Goal: Task Accomplishment & Management: Complete application form

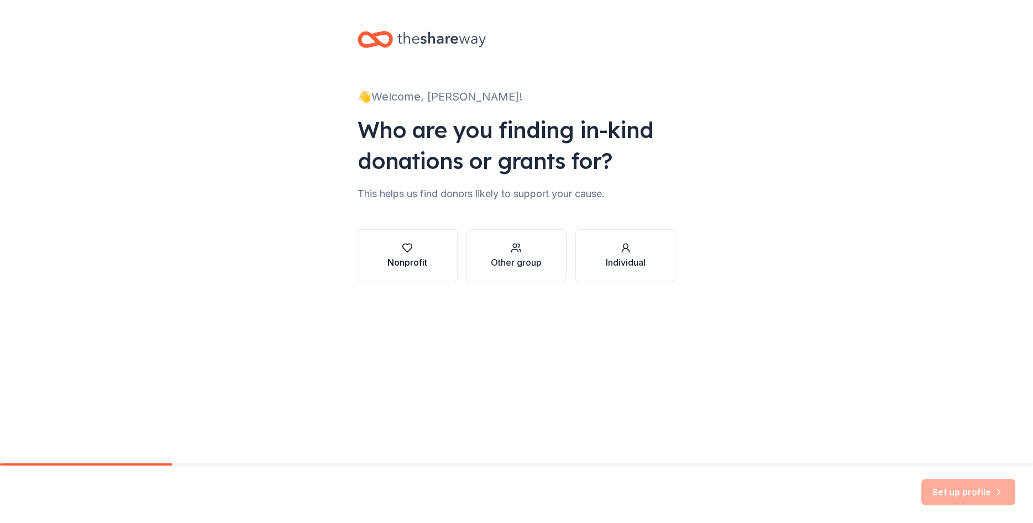
click at [414, 262] on div "Nonprofit" at bounding box center [407, 262] width 40 height 13
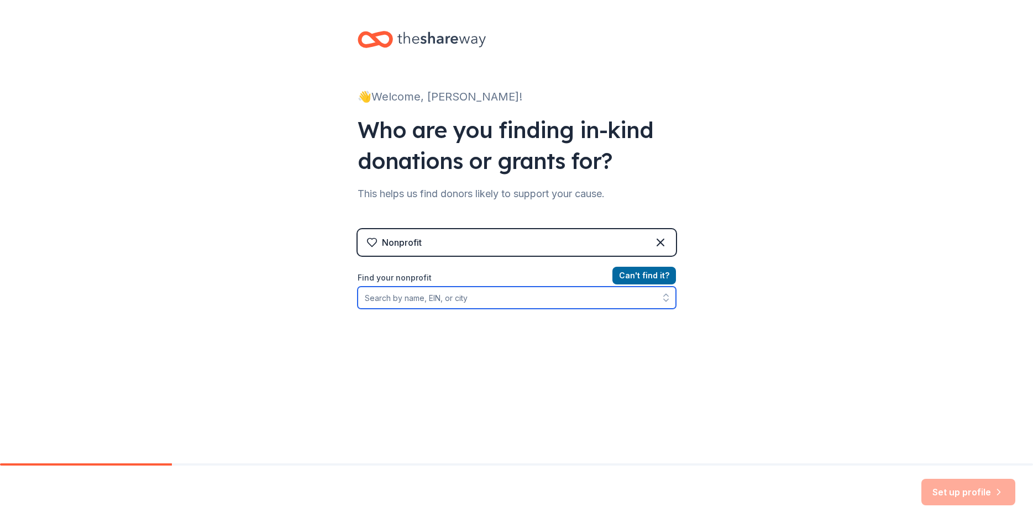
click at [422, 299] on input "Find your nonprofit" at bounding box center [516, 298] width 318 height 22
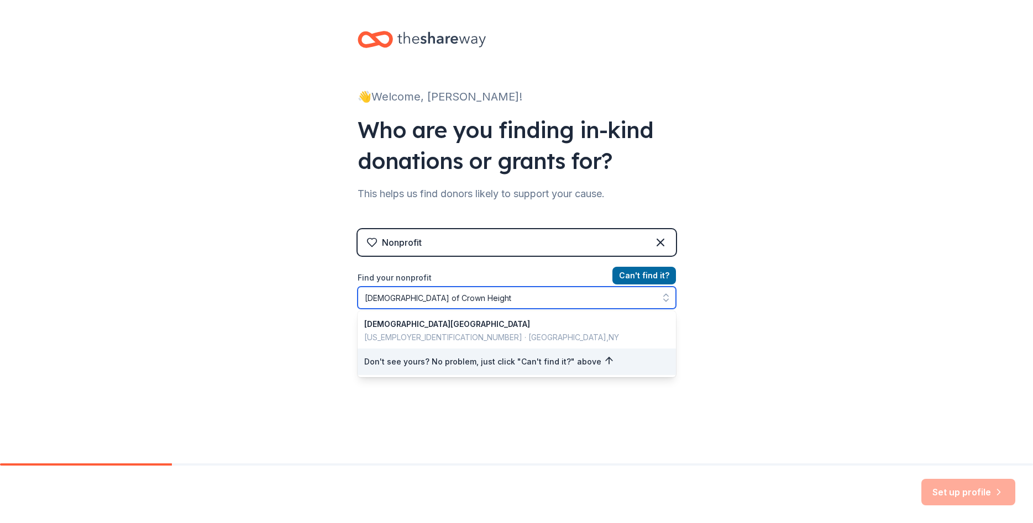
type input "[DEMOGRAPHIC_DATA][GEOGRAPHIC_DATA]"
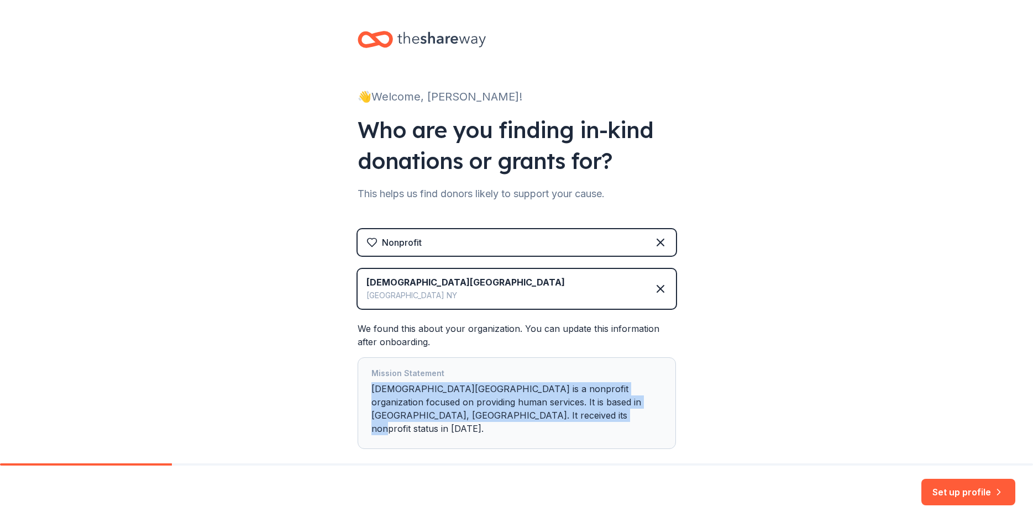
drag, startPoint x: 370, startPoint y: 387, endPoint x: 541, endPoint y: 413, distance: 172.6
click at [541, 413] on div "Mission Statement [DEMOGRAPHIC_DATA] Of [GEOGRAPHIC_DATA] is a nonprofit organi…" at bounding box center [516, 403] width 318 height 92
copy div "[DEMOGRAPHIC_DATA][GEOGRAPHIC_DATA] is a nonprofit organization focused on prov…"
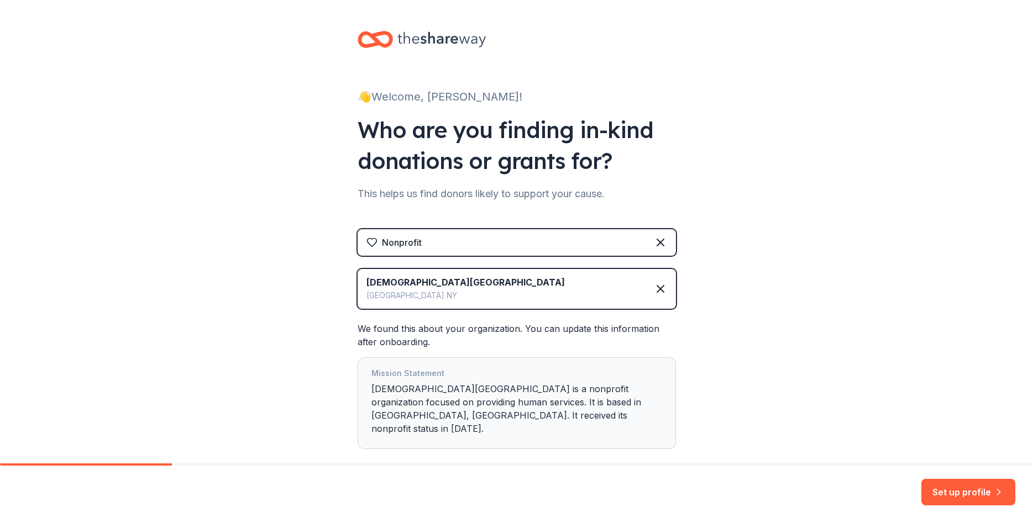
click at [798, 417] on div "👋 Welcome, [PERSON_NAME]! Who are you finding in-kind donations or grants for? …" at bounding box center [516, 262] width 1033 height 524
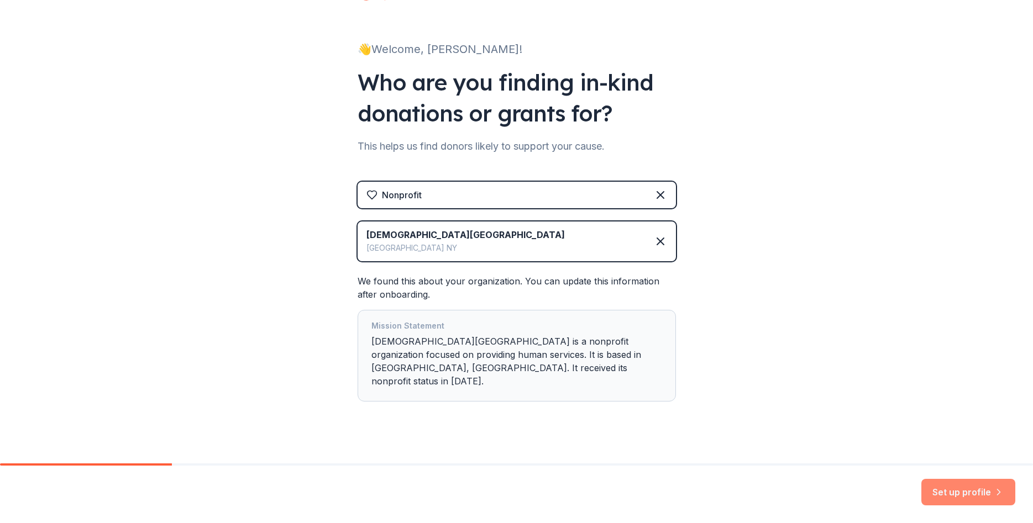
click at [969, 489] on button "Set up profile" at bounding box center [968, 492] width 94 height 27
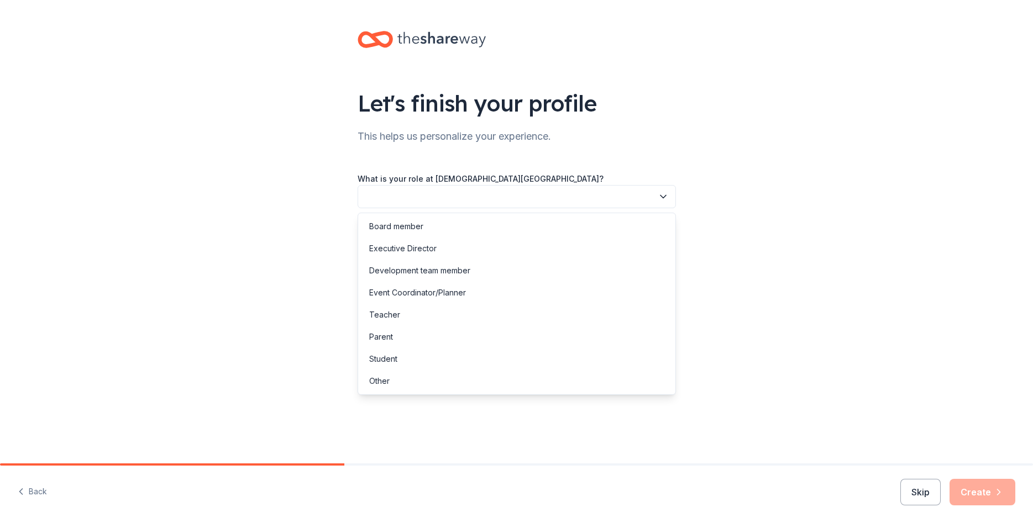
click at [407, 190] on button "button" at bounding box center [516, 196] width 318 height 23
click at [404, 292] on div "Event Coordinator/Planner" at bounding box center [417, 292] width 97 height 13
click at [428, 191] on span "Event Coordinator/Planner" at bounding box center [509, 196] width 288 height 13
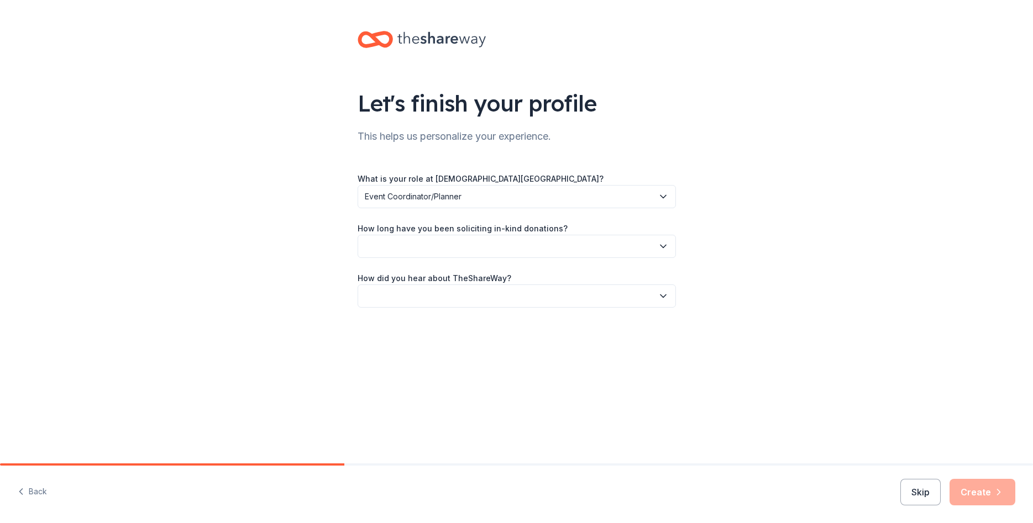
click at [428, 191] on span "Event Coordinator/Planner" at bounding box center [509, 196] width 288 height 13
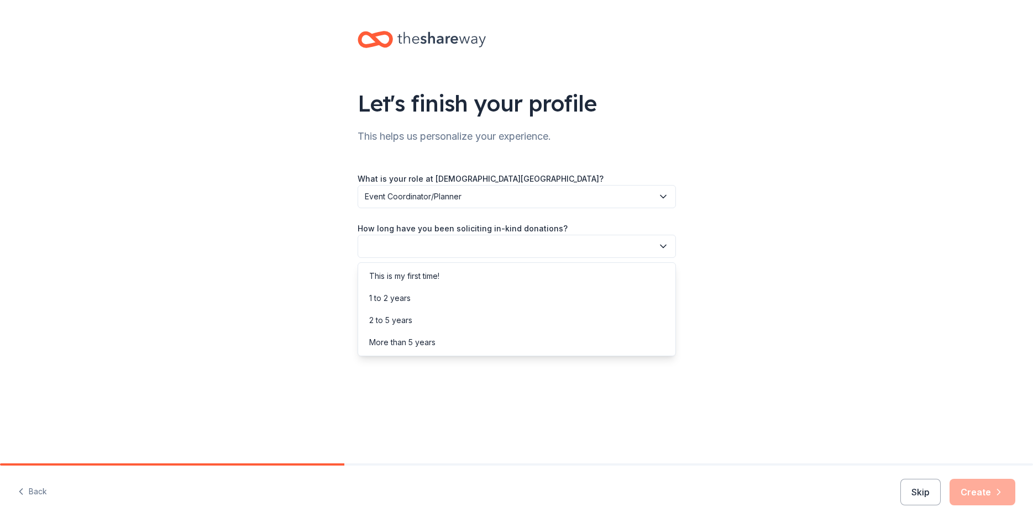
click at [416, 241] on button "button" at bounding box center [516, 246] width 318 height 23
click at [407, 346] on div "More than 5 years" at bounding box center [402, 342] width 66 height 13
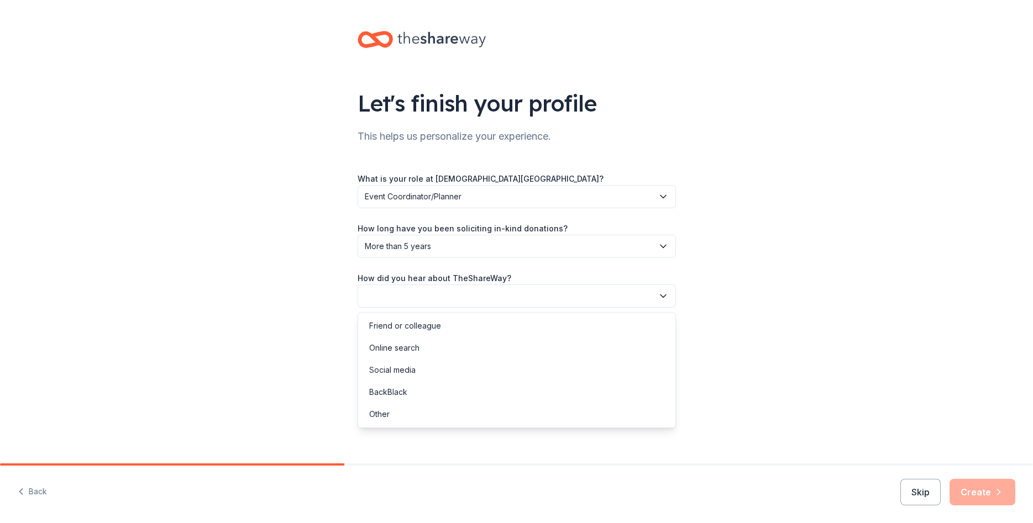
click at [399, 297] on button "button" at bounding box center [516, 296] width 318 height 23
click at [397, 348] on div "Online search" at bounding box center [394, 347] width 50 height 13
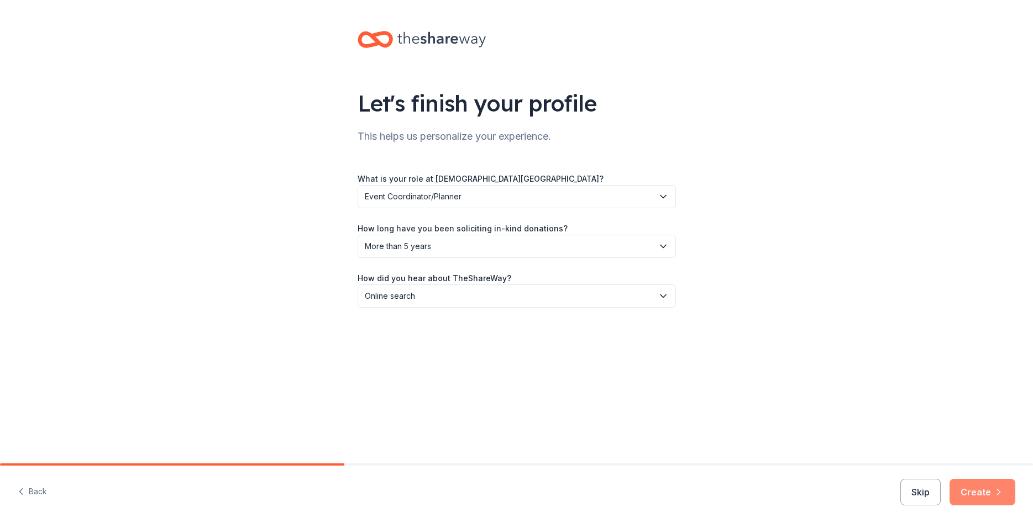
click at [985, 493] on button "Create" at bounding box center [982, 492] width 66 height 27
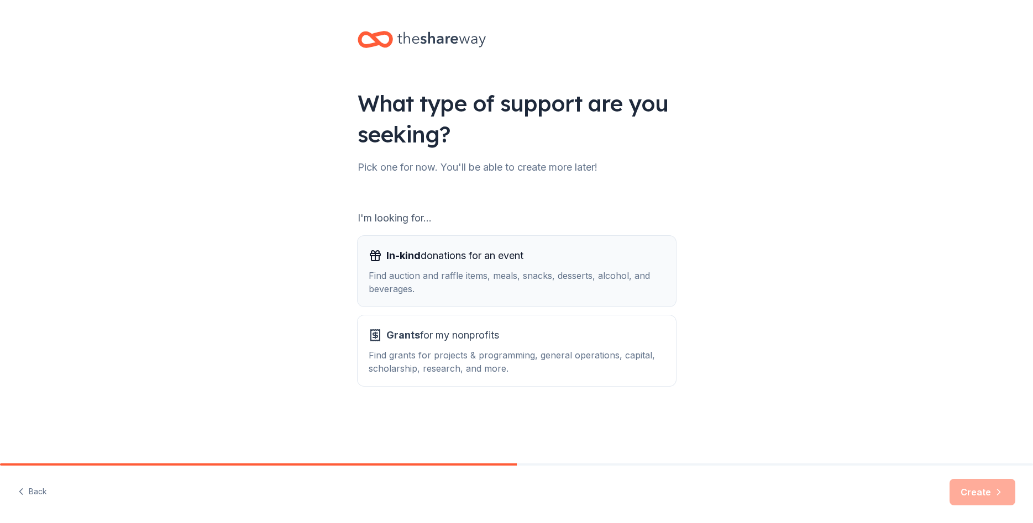
click at [440, 280] on div "Find auction and raffle items, meals, snacks, desserts, alcohol, and beverages." at bounding box center [517, 282] width 296 height 27
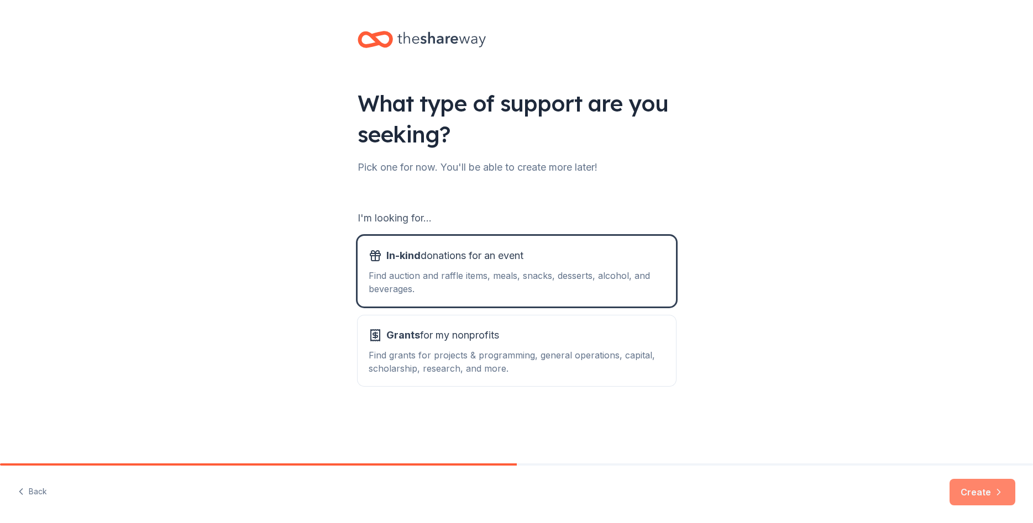
click at [989, 493] on button "Create" at bounding box center [982, 492] width 66 height 27
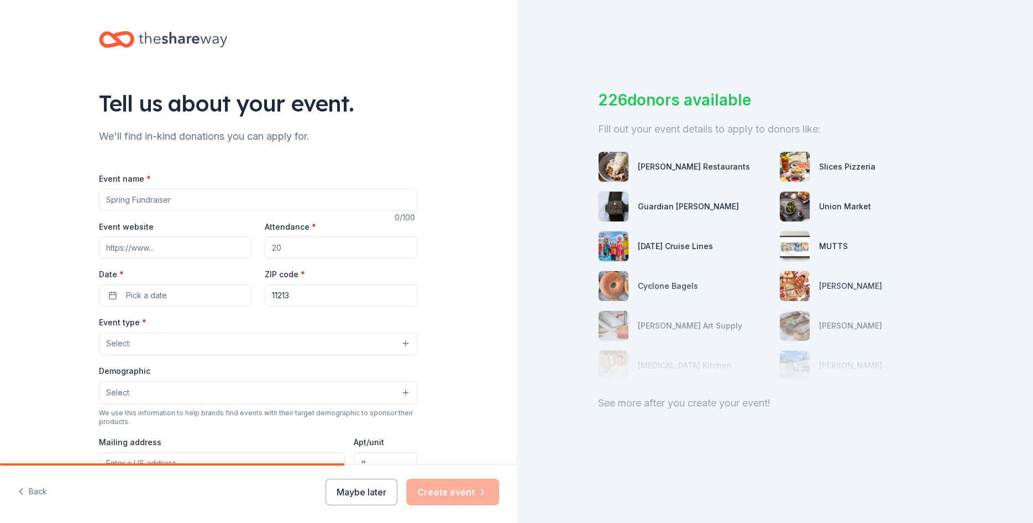
click at [154, 200] on input "Event name *" at bounding box center [258, 200] width 318 height 22
type input "FBCCH Next Gen Runway"
click at [290, 245] on input "Attendance *" at bounding box center [341, 247] width 152 height 22
type input "200"
click at [189, 295] on button "Pick a date" at bounding box center [175, 296] width 152 height 22
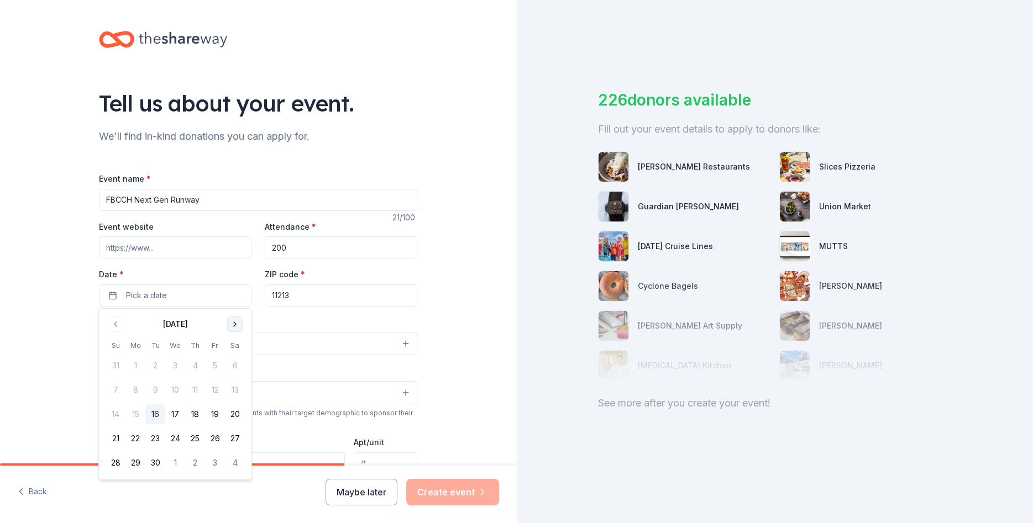
click at [234, 322] on button "Go to next month" at bounding box center [234, 324] width 15 height 15
click at [236, 438] on button "25" at bounding box center [235, 439] width 20 height 20
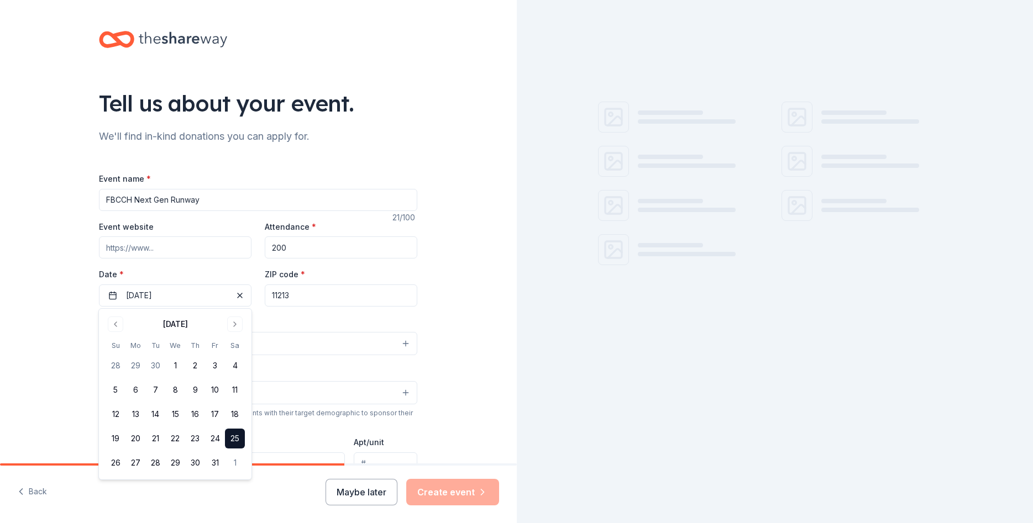
click at [304, 292] on input "11213" at bounding box center [341, 296] width 152 height 22
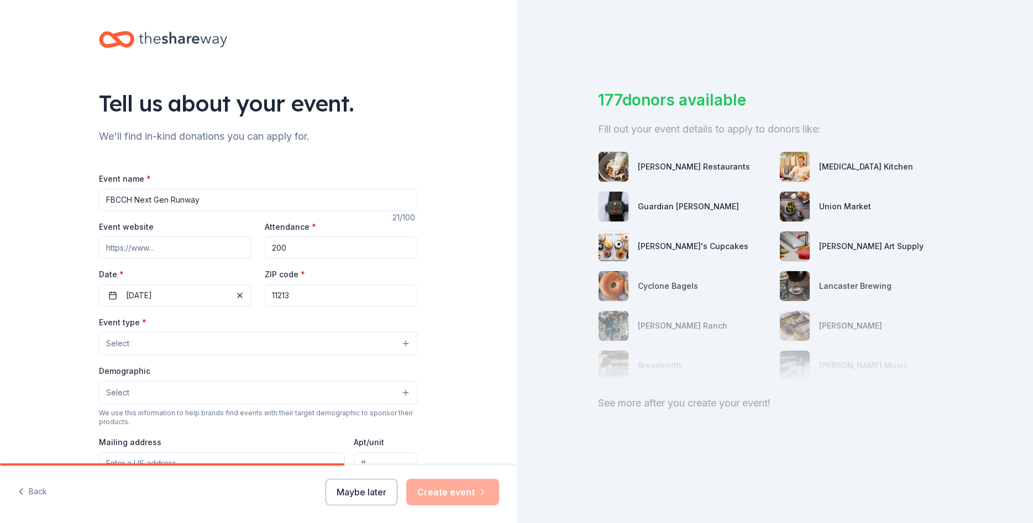
drag, startPoint x: 304, startPoint y: 292, endPoint x: 243, endPoint y: 292, distance: 61.9
click at [265, 292] on input "11213" at bounding box center [341, 296] width 152 height 22
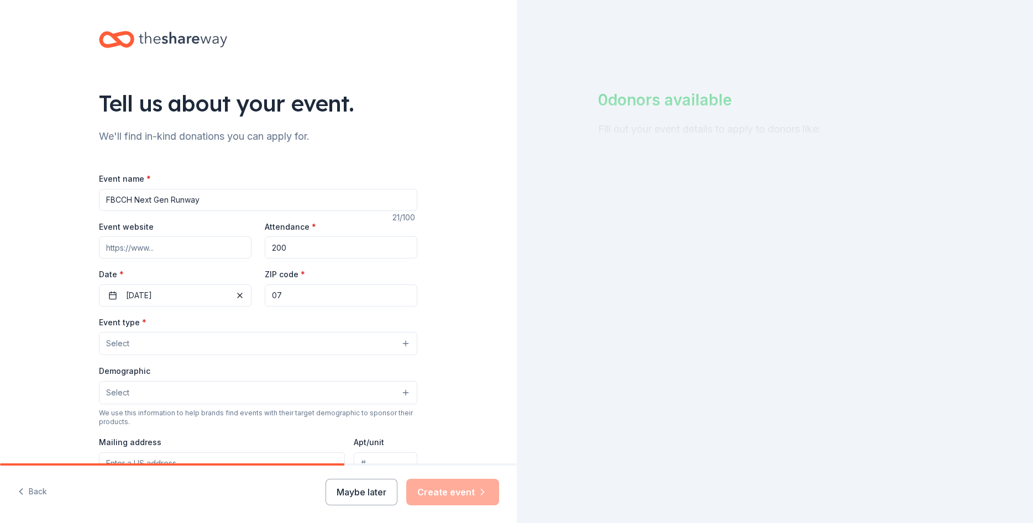
type input "0"
type input "11225"
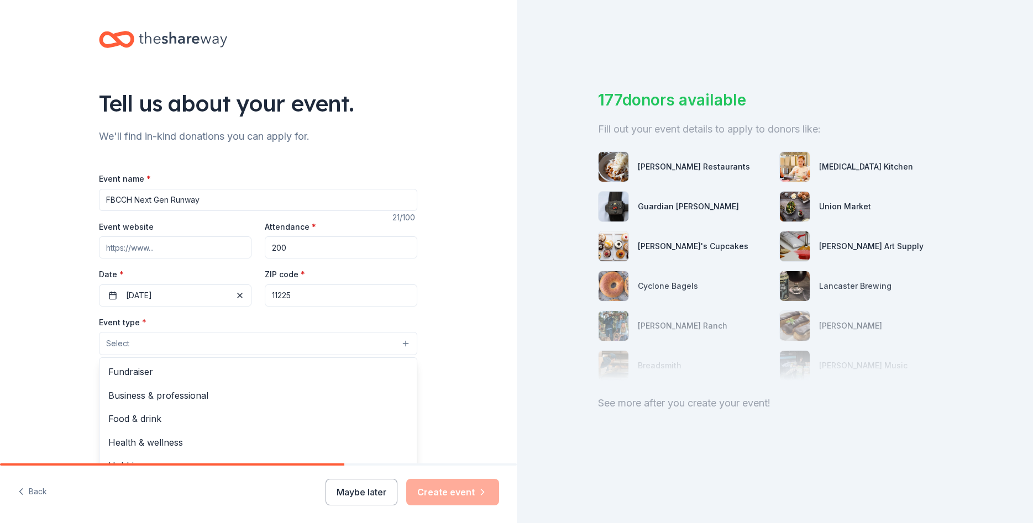
click at [198, 342] on button "Select" at bounding box center [258, 343] width 318 height 23
click at [196, 377] on span "Fundraiser" at bounding box center [257, 372] width 299 height 14
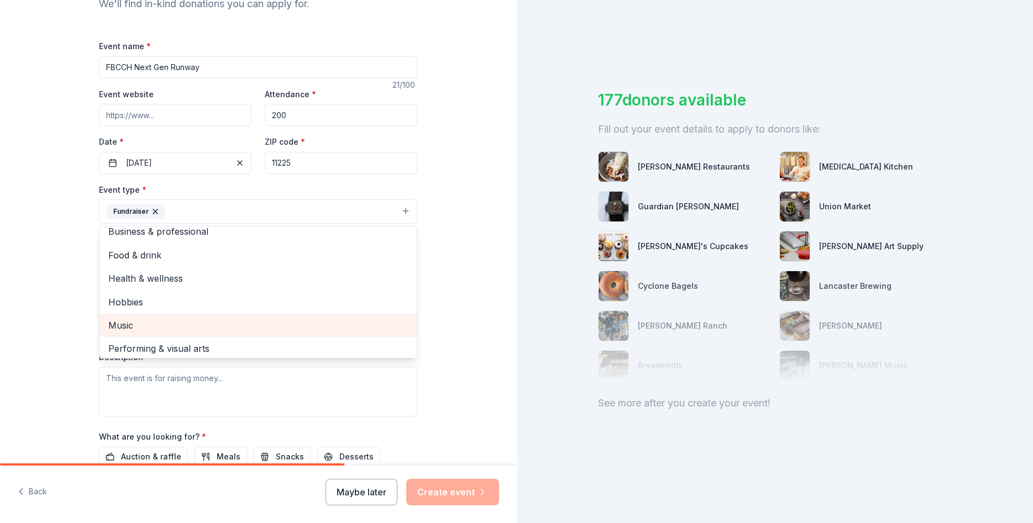
scroll to position [14, 0]
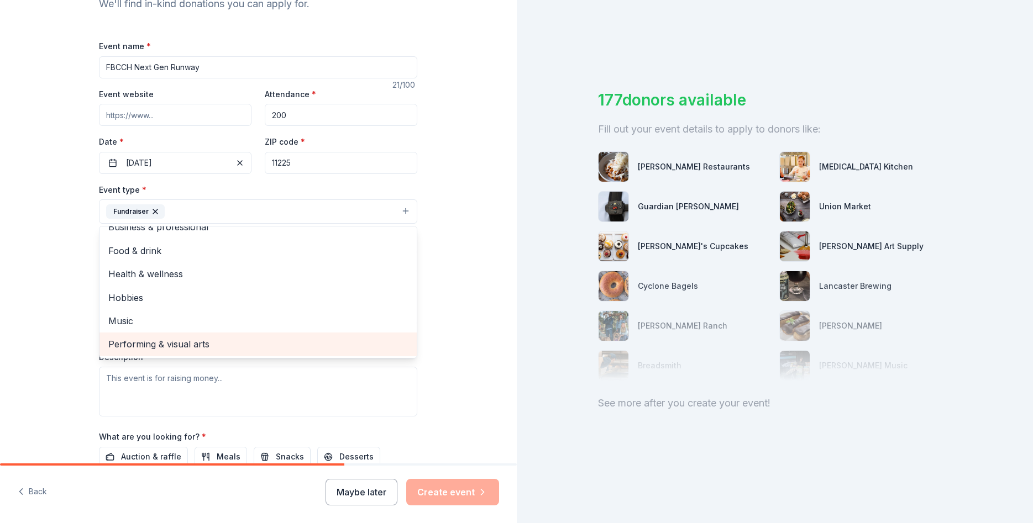
click at [144, 340] on span "Performing & visual arts" at bounding box center [257, 344] width 299 height 14
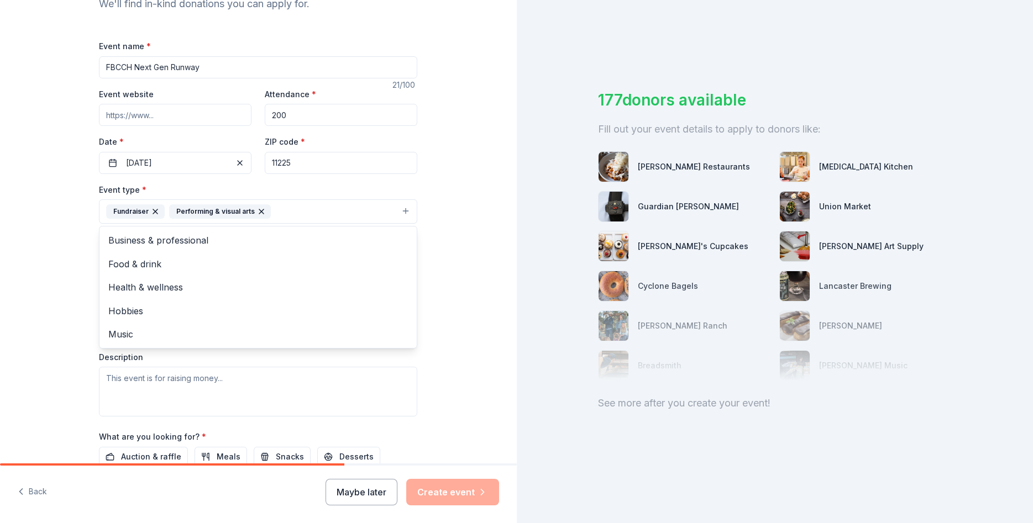
click at [63, 322] on div "Tell us about your event. We'll find in-kind donations you can apply for. Event…" at bounding box center [258, 235] width 517 height 737
click at [124, 263] on span "Select" at bounding box center [117, 261] width 23 height 13
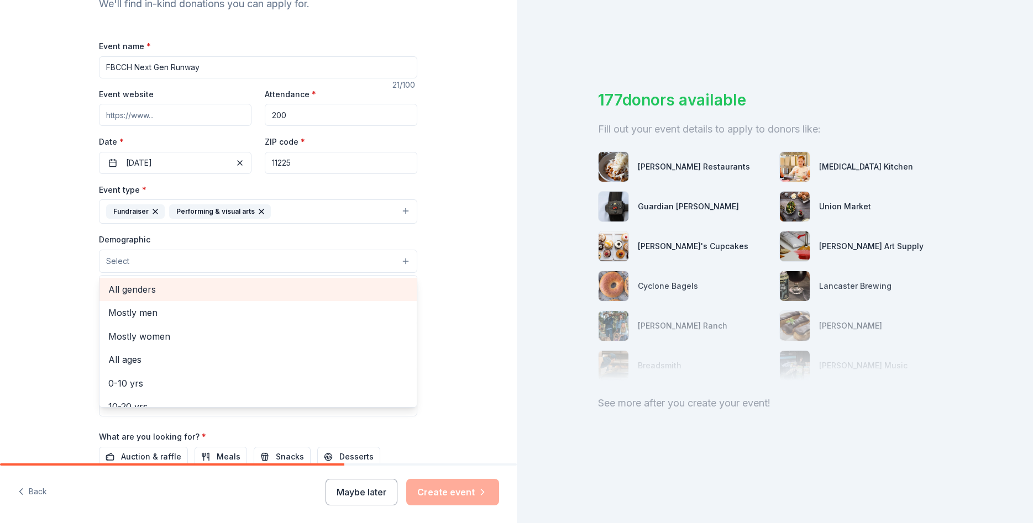
click at [133, 295] on span "All genders" at bounding box center [257, 289] width 299 height 14
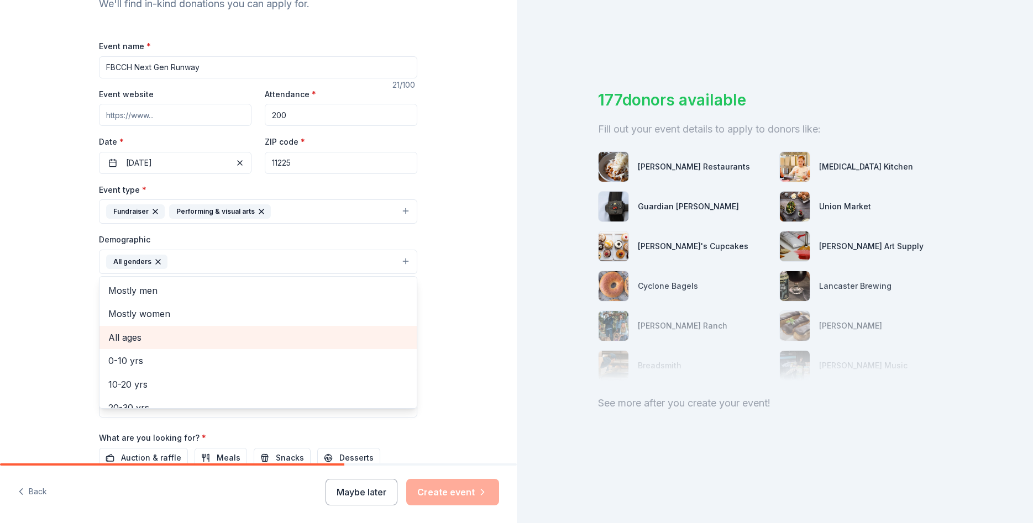
click at [127, 340] on span "All ages" at bounding box center [257, 337] width 299 height 14
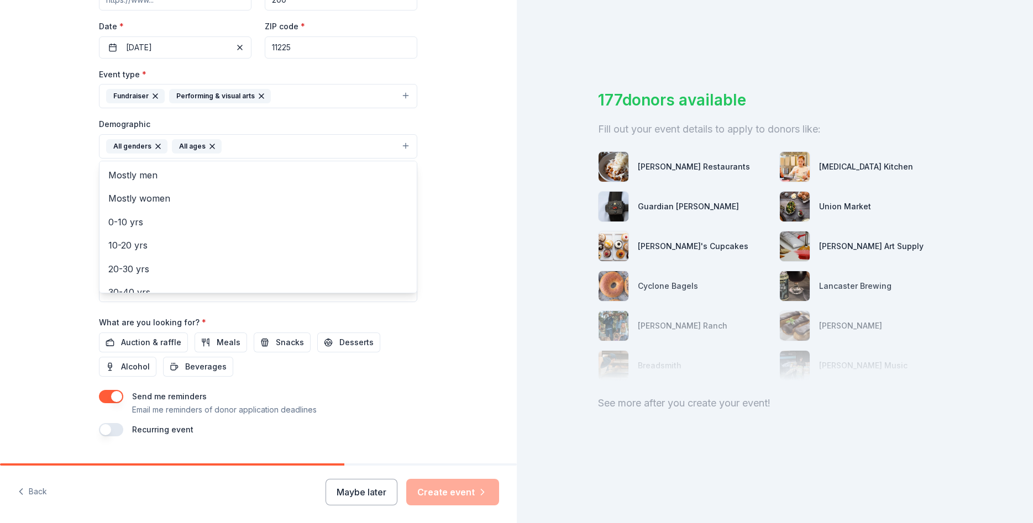
scroll to position [265, 0]
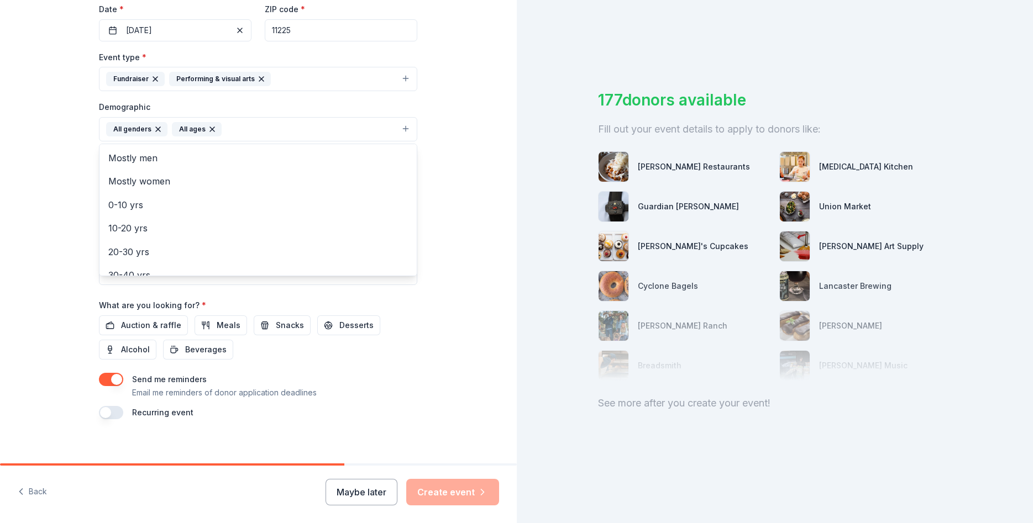
click at [70, 301] on div "Tell us about your event. We'll find in-kind donations you can apply for. Event…" at bounding box center [258, 104] width 517 height 738
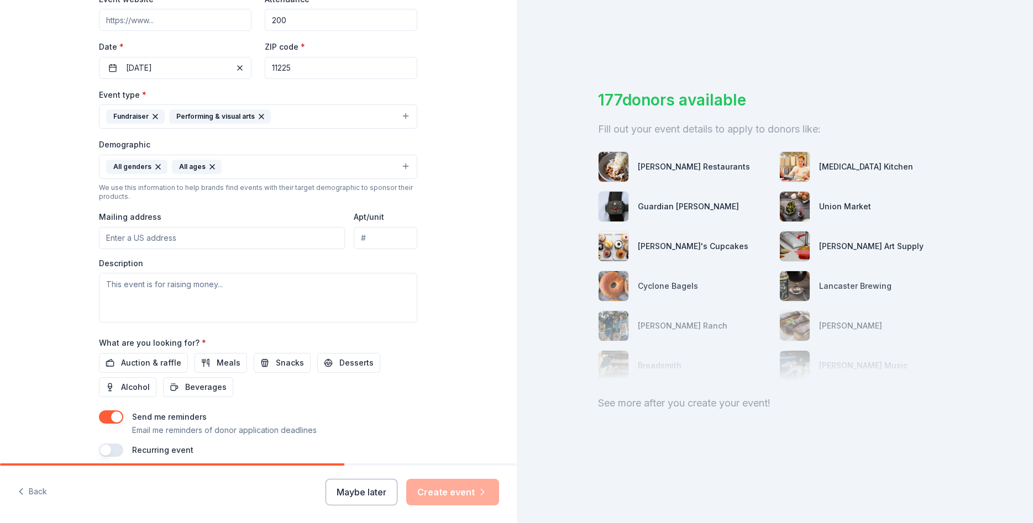
scroll to position [199, 0]
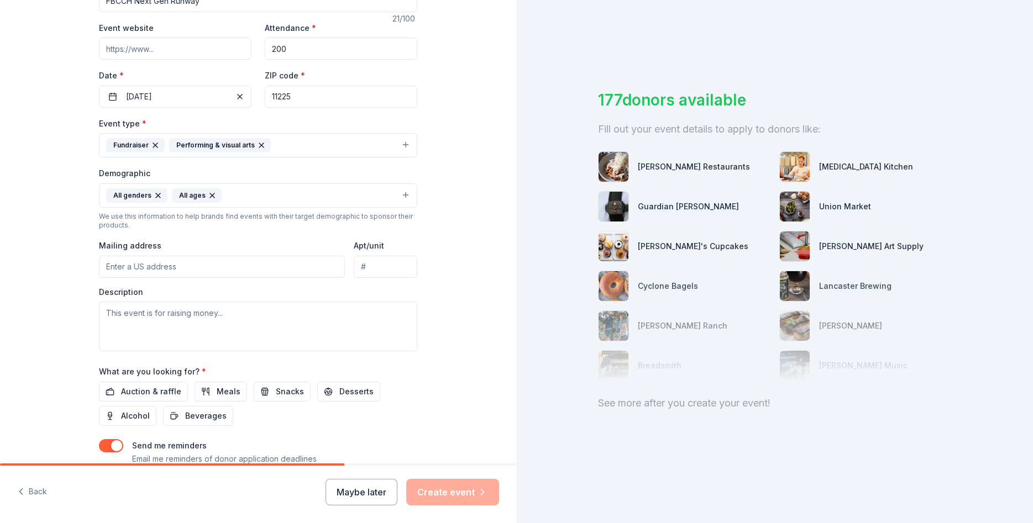
click at [114, 264] on input "Mailing address" at bounding box center [222, 267] width 246 height 22
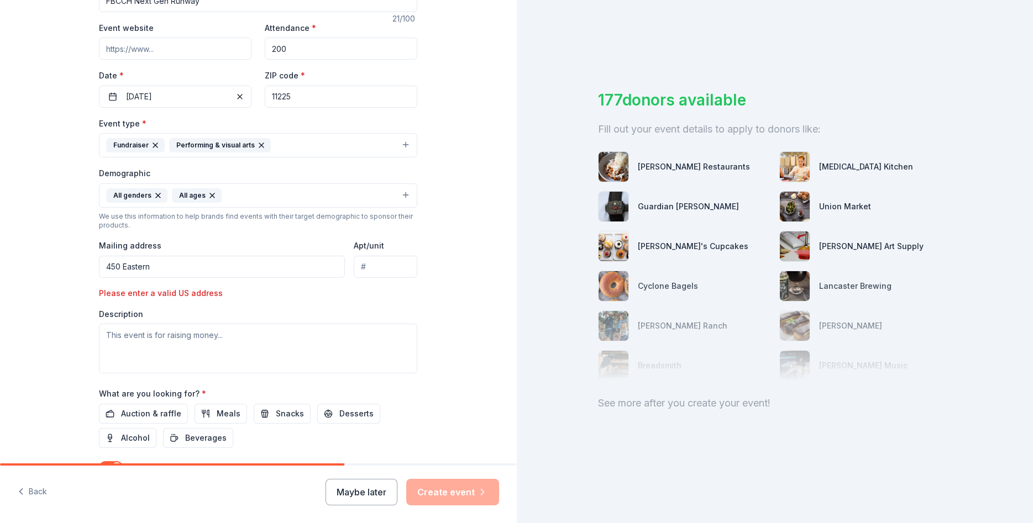
click at [181, 265] on input "450 Eastern" at bounding box center [222, 267] width 246 height 22
click at [173, 264] on input "450 Eastern" at bounding box center [222, 267] width 246 height 22
click at [293, 311] on div "Description" at bounding box center [258, 341] width 318 height 65
click at [205, 264] on input "450 Eastern Parkway" at bounding box center [222, 267] width 246 height 22
type input "450 Eastern Parkway, Brookklyn, NY, USA"
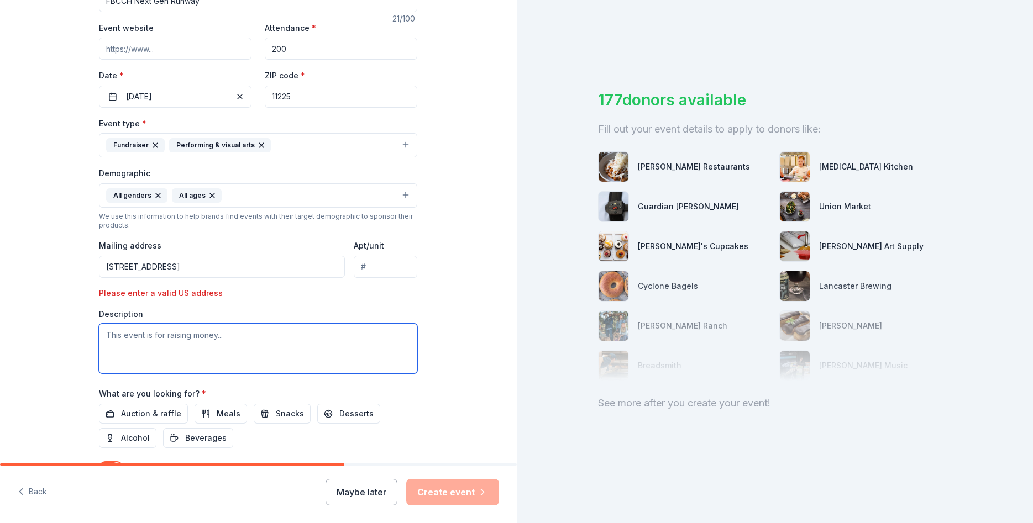
click at [199, 332] on textarea at bounding box center [258, 349] width 318 height 50
click at [281, 336] on textarea "This event is raising money towards our holarship" at bounding box center [258, 349] width 318 height 50
click at [259, 346] on textarea "This event is raising money towards our scholarship fund AND a ski weekend away…" at bounding box center [258, 349] width 318 height 50
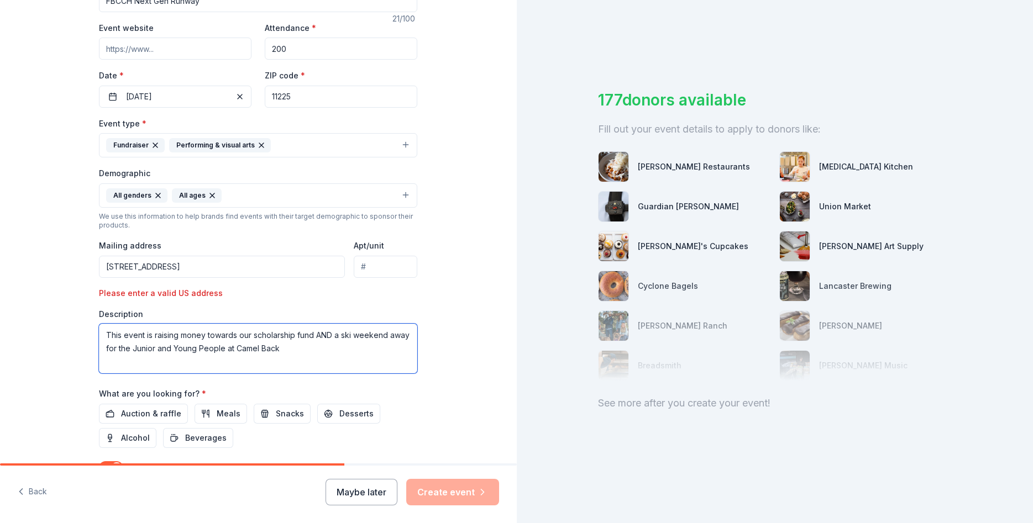
click at [290, 350] on textarea "This event is raising money towards our scholarship fund AND a ski weekend away…" at bounding box center [258, 349] width 318 height 50
paste textarea "Kalahari"
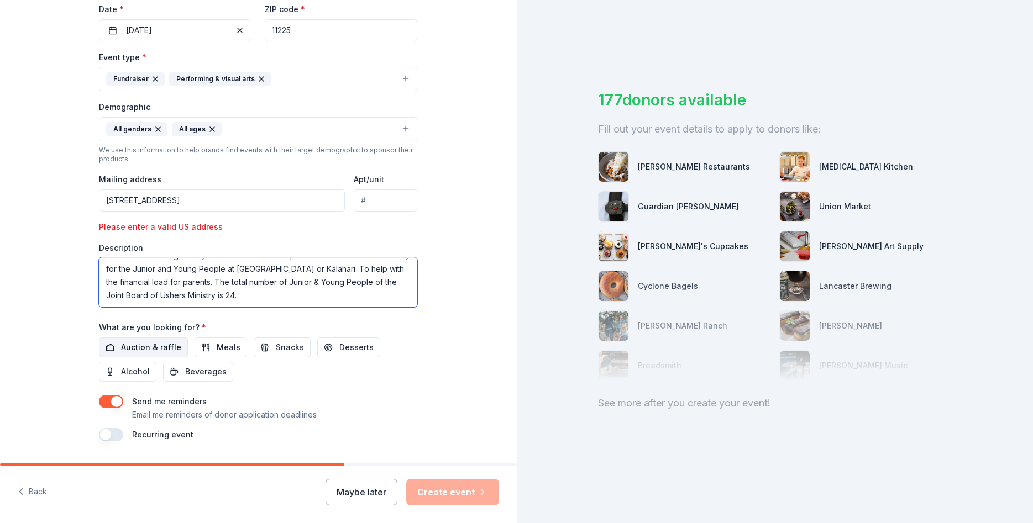
type textarea "This event is raising money towards our scholarship fund AND a ski weekend away…"
click at [171, 346] on span "Auction & raffle" at bounding box center [151, 347] width 60 height 13
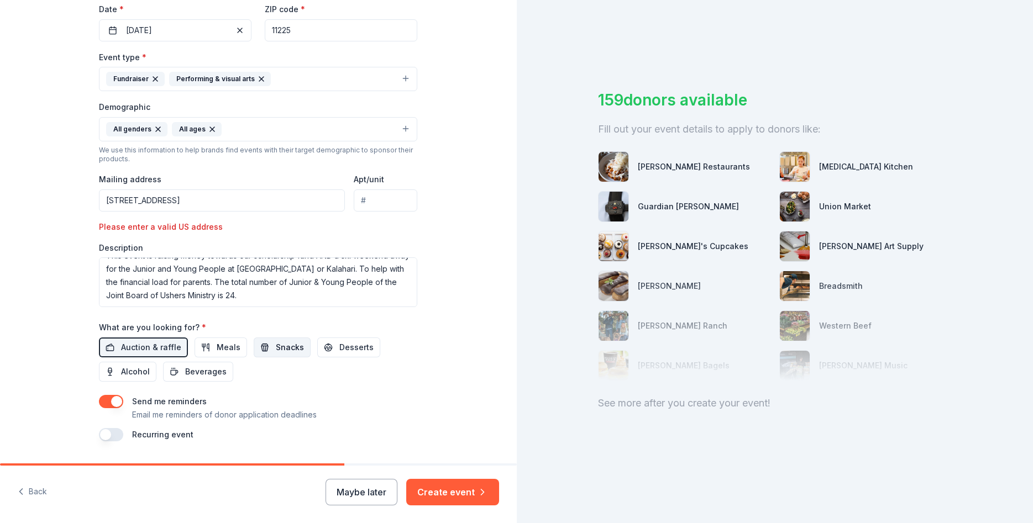
click at [288, 347] on span "Snacks" at bounding box center [290, 347] width 28 height 13
click at [340, 345] on span "Desserts" at bounding box center [356, 347] width 34 height 13
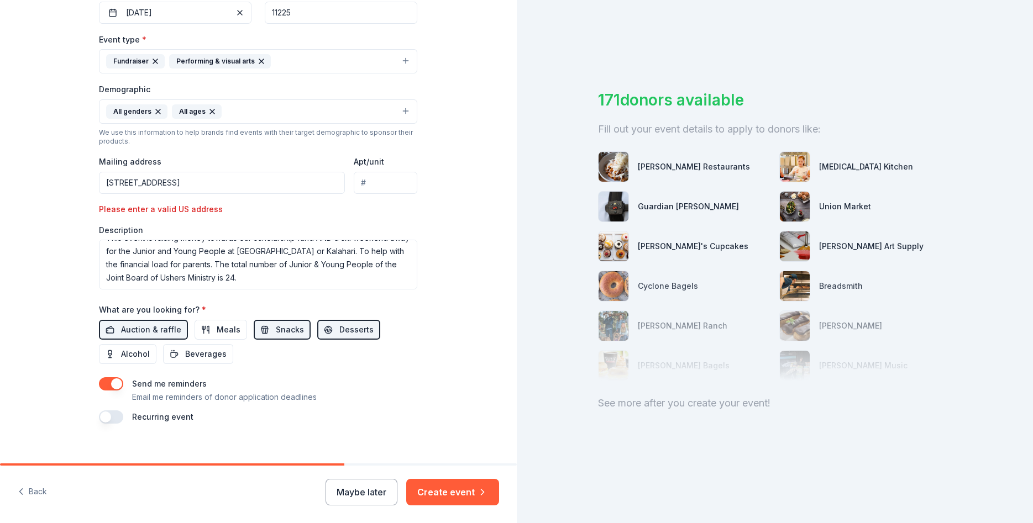
scroll to position [295, 0]
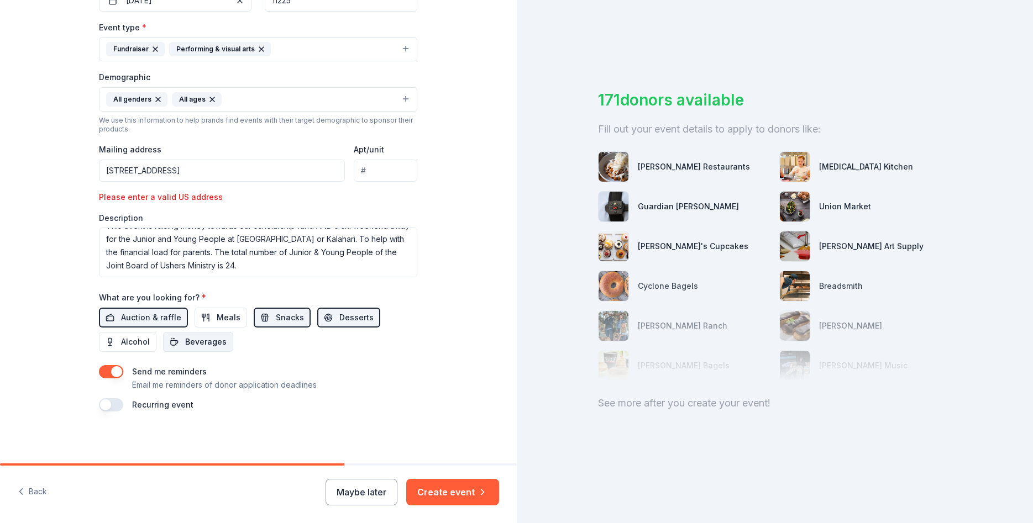
click at [218, 341] on span "Beverages" at bounding box center [205, 341] width 41 height 13
click at [455, 493] on button "Create event" at bounding box center [452, 492] width 93 height 27
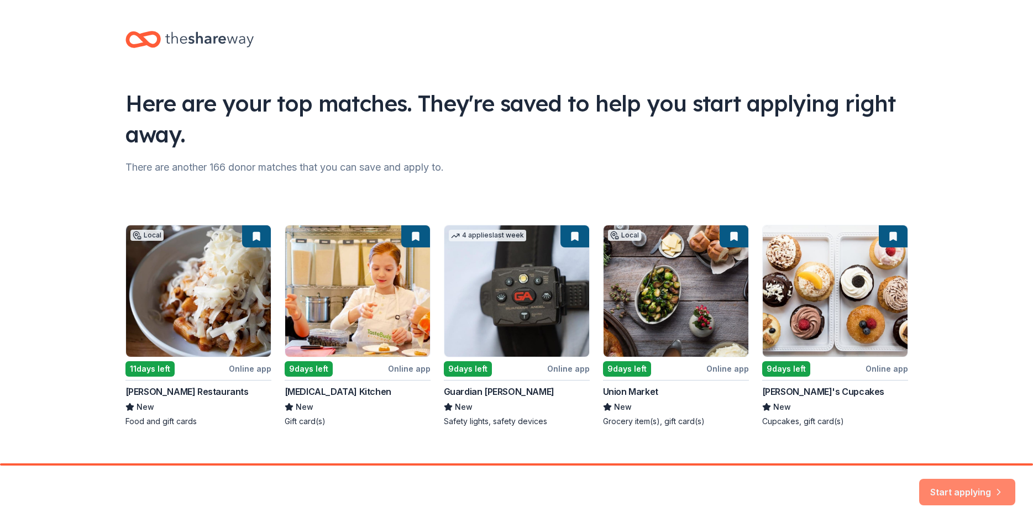
click at [969, 488] on button "Start applying" at bounding box center [967, 485] width 96 height 27
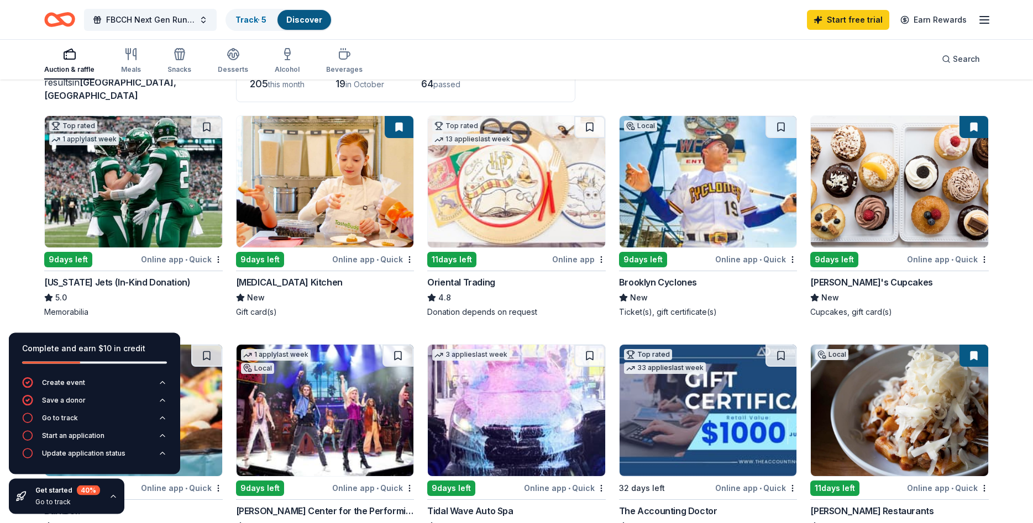
scroll to position [56, 0]
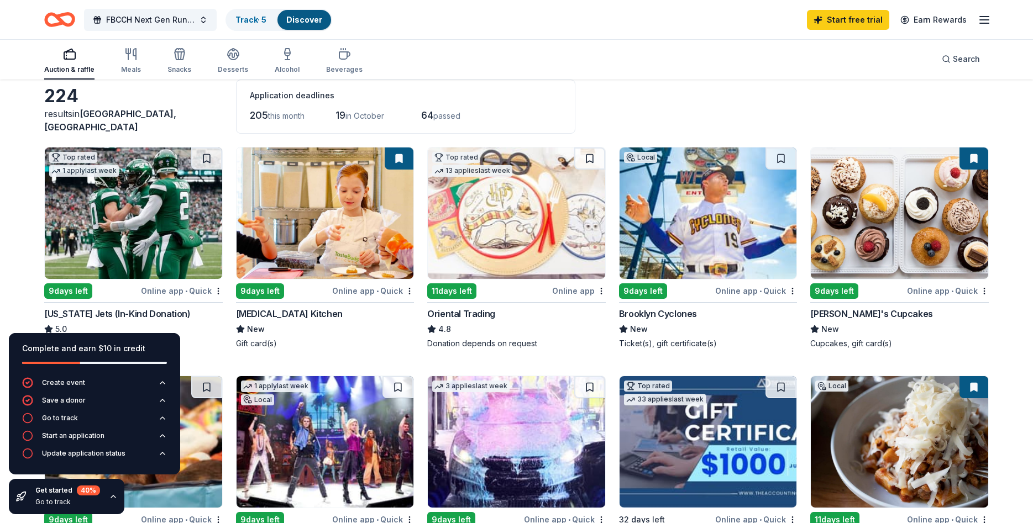
click at [192, 197] on img at bounding box center [133, 214] width 177 height 132
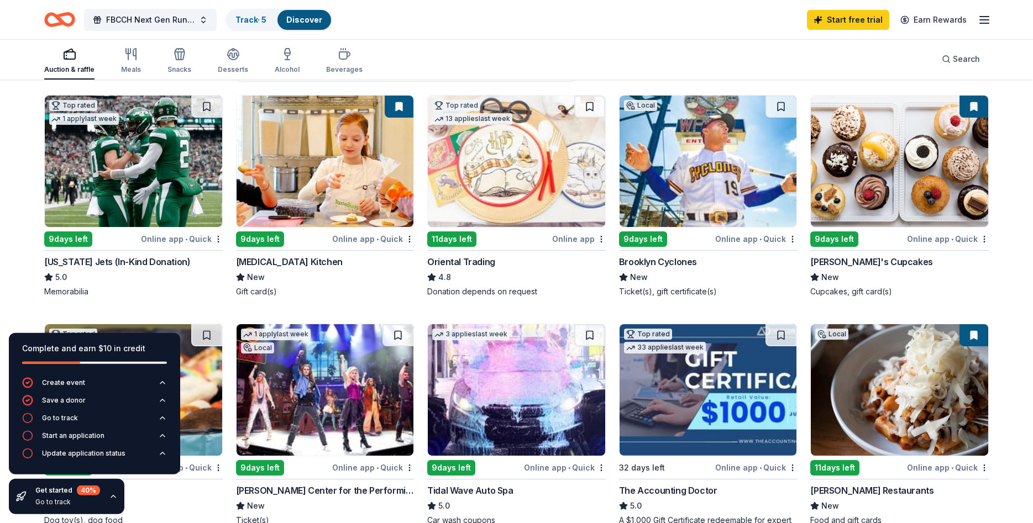
scroll to position [0, 0]
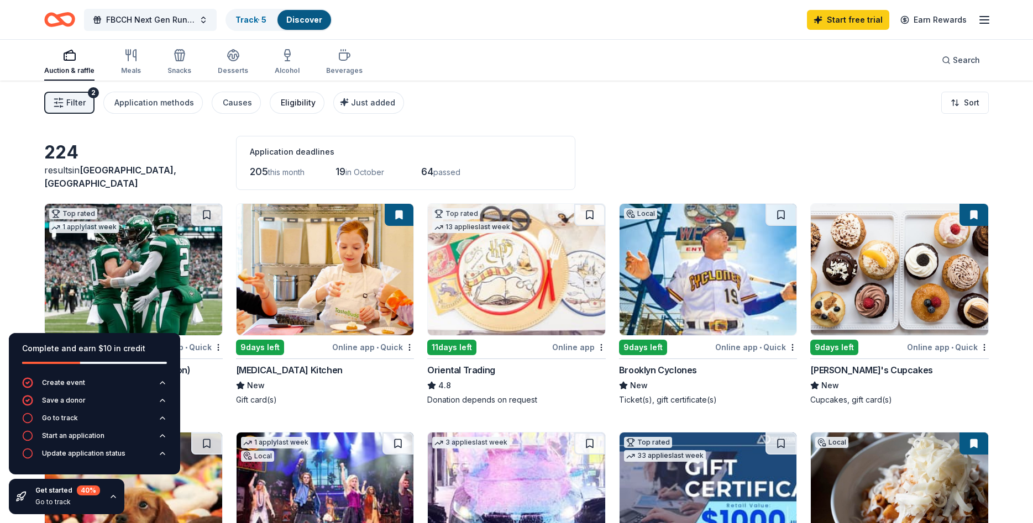
click at [288, 104] on div "Eligibility" at bounding box center [298, 102] width 35 height 13
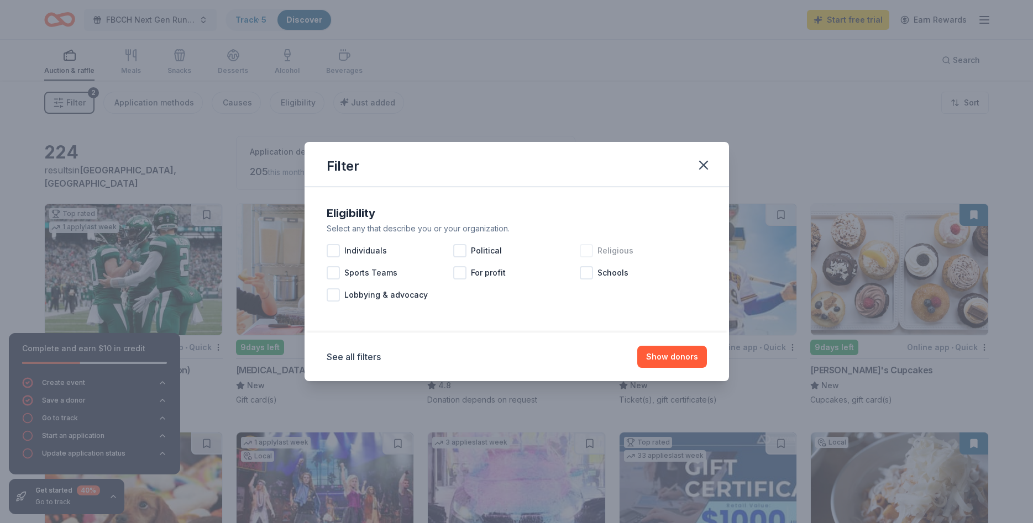
click at [587, 253] on div at bounding box center [586, 250] width 13 height 13
click at [708, 164] on icon "button" at bounding box center [703, 164] width 15 height 15
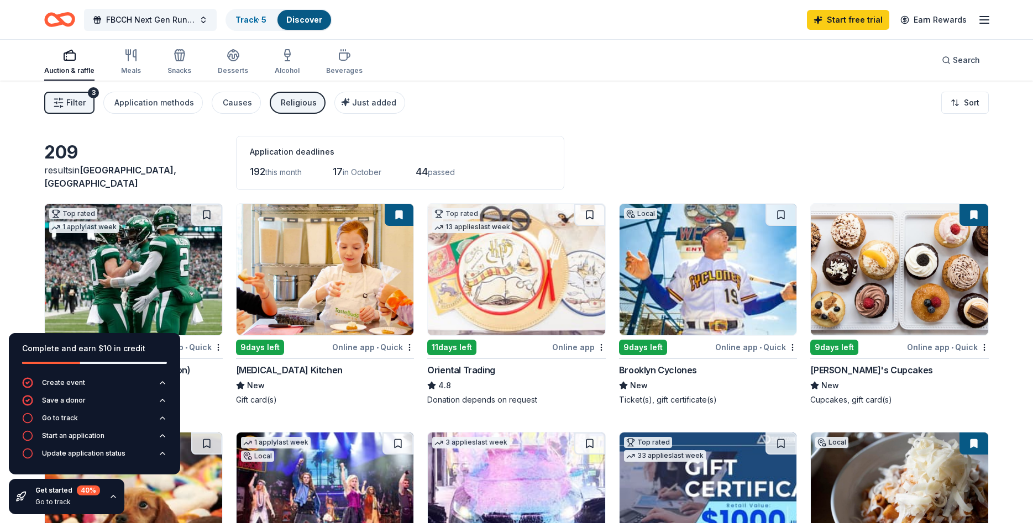
click at [304, 99] on div "Religious" at bounding box center [299, 102] width 36 height 13
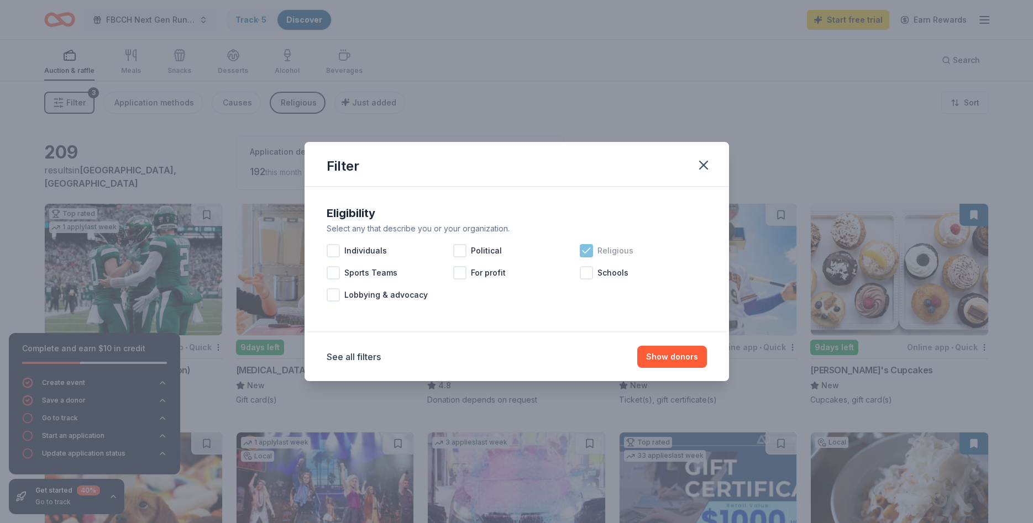
click at [585, 250] on icon at bounding box center [586, 250] width 11 height 11
click at [707, 169] on icon "button" at bounding box center [703, 164] width 15 height 15
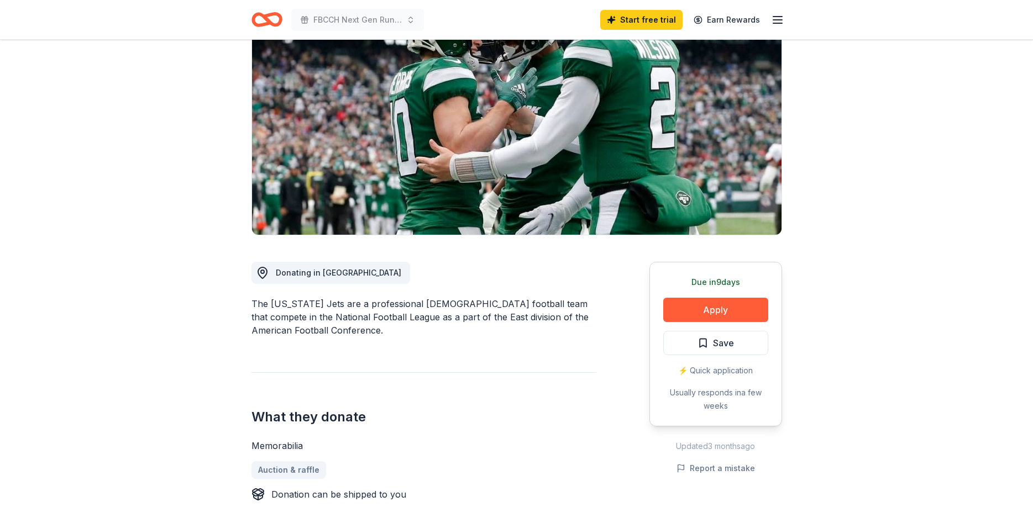
scroll to position [113, 0]
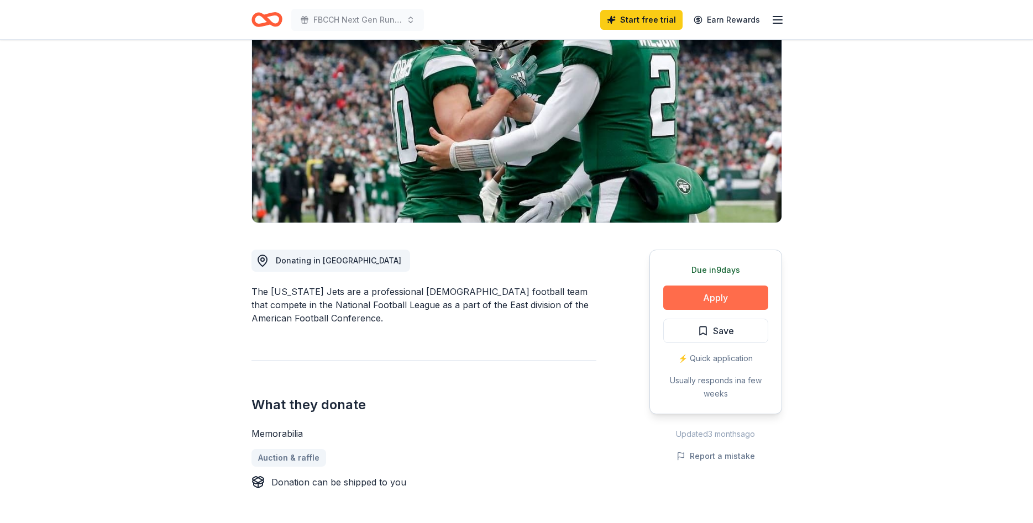
click at [725, 291] on button "Apply" at bounding box center [715, 298] width 105 height 24
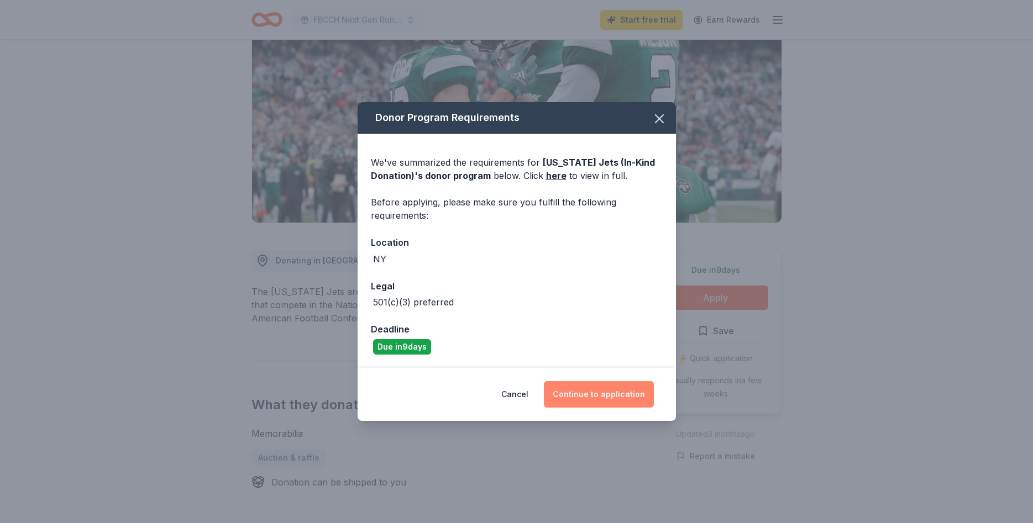
click at [622, 394] on button "Continue to application" at bounding box center [599, 394] width 110 height 27
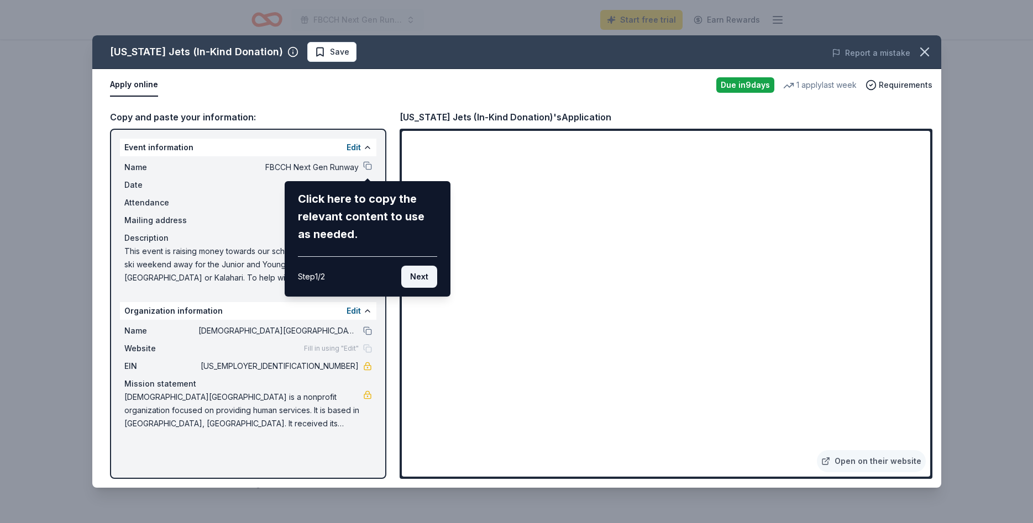
click at [415, 275] on button "Next" at bounding box center [419, 277] width 36 height 22
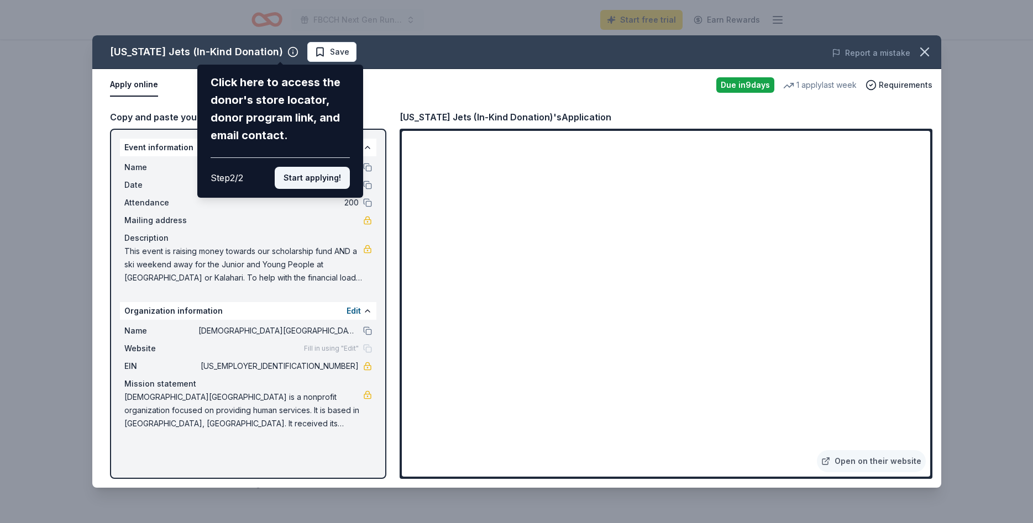
click at [315, 167] on button "Start applying!" at bounding box center [312, 178] width 75 height 22
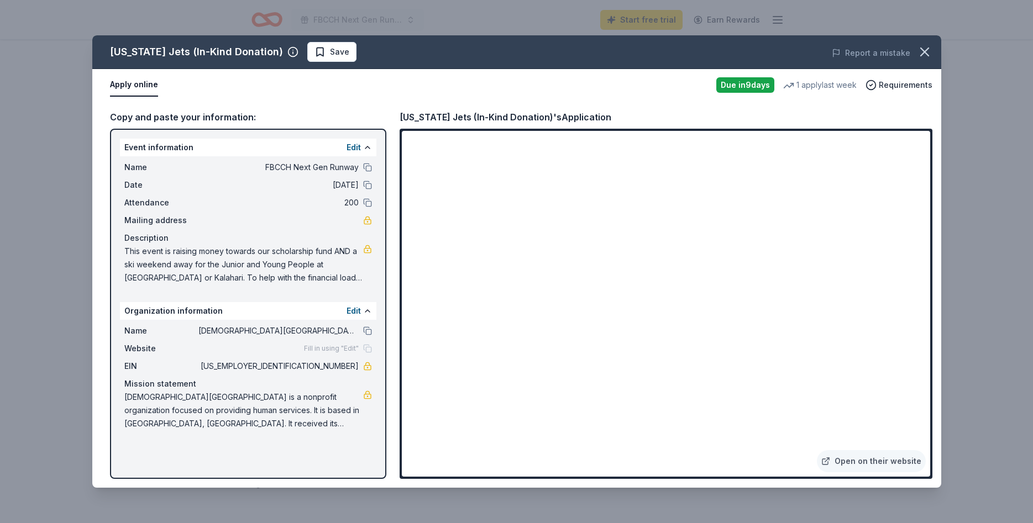
click at [335, 277] on span "This event is raising money towards our scholarship fund AND a ski weekend away…" at bounding box center [243, 265] width 239 height 40
click at [304, 277] on span "This event is raising money towards our scholarship fund AND a ski weekend away…" at bounding box center [243, 265] width 239 height 40
drag, startPoint x: 125, startPoint y: 250, endPoint x: 230, endPoint y: 274, distance: 107.6
click at [230, 274] on span "This event is raising money towards our scholarship fund AND a ski weekend away…" at bounding box center [243, 265] width 239 height 40
